Goal: Task Accomplishment & Management: Manage account settings

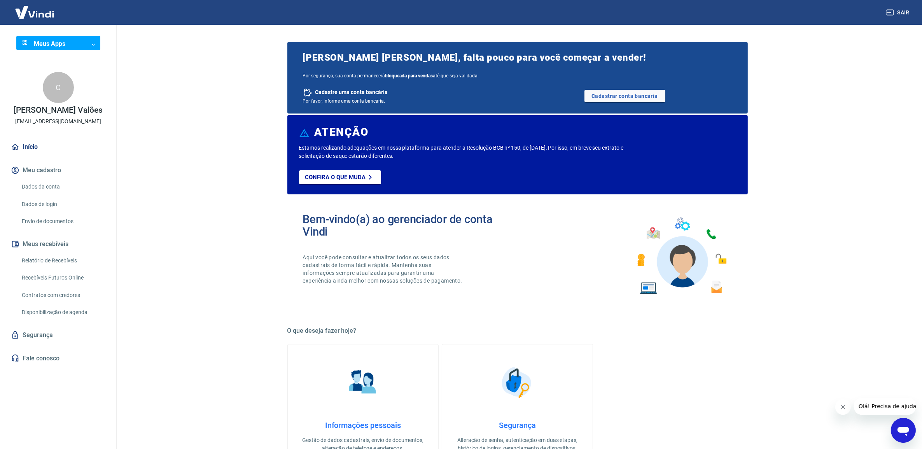
click at [53, 185] on link "Dados da conta" at bounding box center [63, 187] width 88 height 16
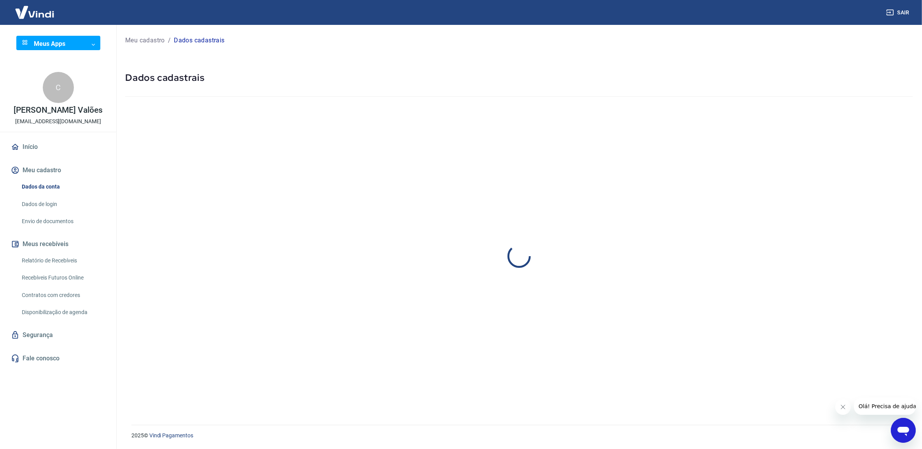
select select "SP"
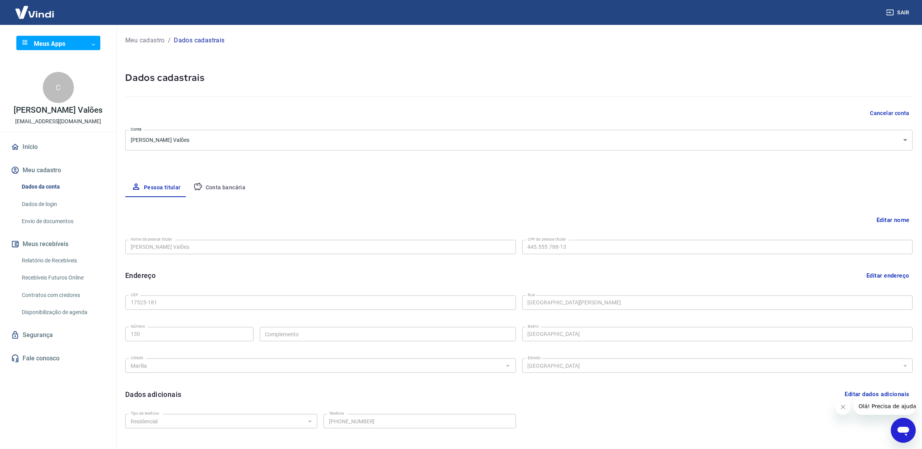
click at [895, 217] on button "Editar nome" at bounding box center [893, 220] width 39 height 15
